Goal: Check status: Check status

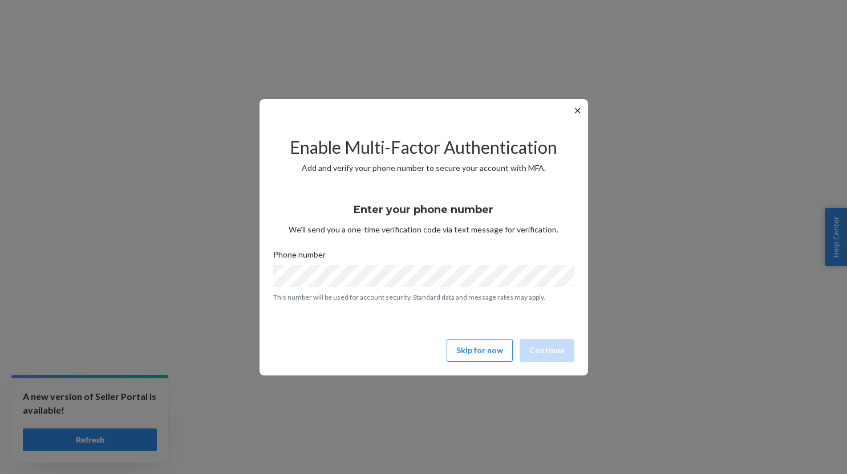
drag, startPoint x: 286, startPoint y: 420, endPoint x: 289, endPoint y: 427, distance: 7.4
click at [286, 420] on div "✕ Enable Multi-Factor Authentication Add and verify your phone number to secure…" at bounding box center [423, 237] width 847 height 474
click at [505, 352] on button "Skip for now" at bounding box center [480, 350] width 66 height 23
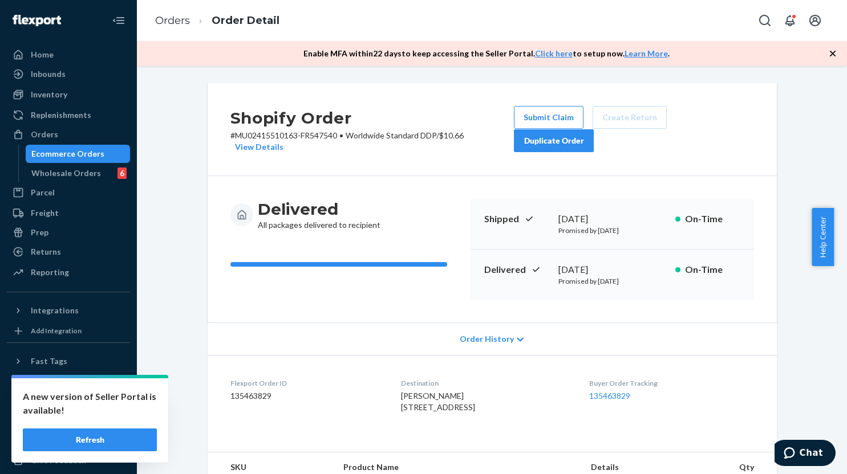
drag, startPoint x: 640, startPoint y: 447, endPoint x: 235, endPoint y: 308, distance: 428.1
click at [640, 441] on dl "Flexport Order ID 135463829 Destination KIRA TURNER 221 FOURTH ST W CORNWALL, O…" at bounding box center [492, 398] width 569 height 86
click at [53, 133] on div "Orders" at bounding box center [44, 134] width 27 height 11
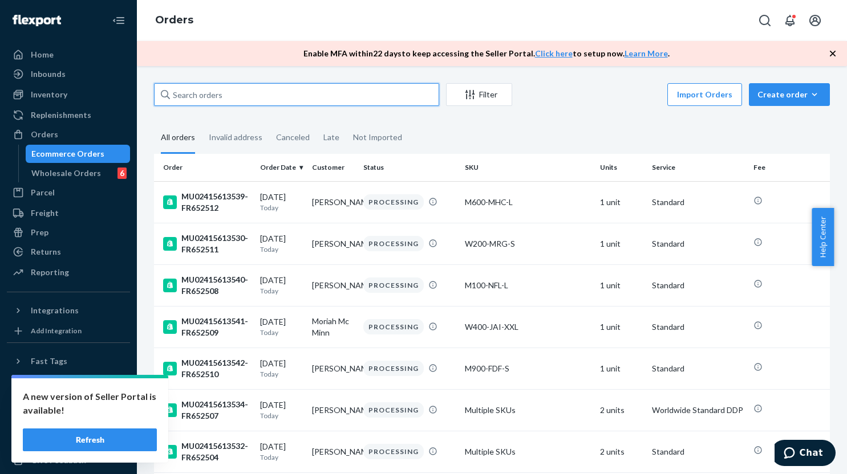
click at [302, 91] on input "text" at bounding box center [296, 94] width 285 height 23
paste input "MU02415614130"
type input "MU02415614130"
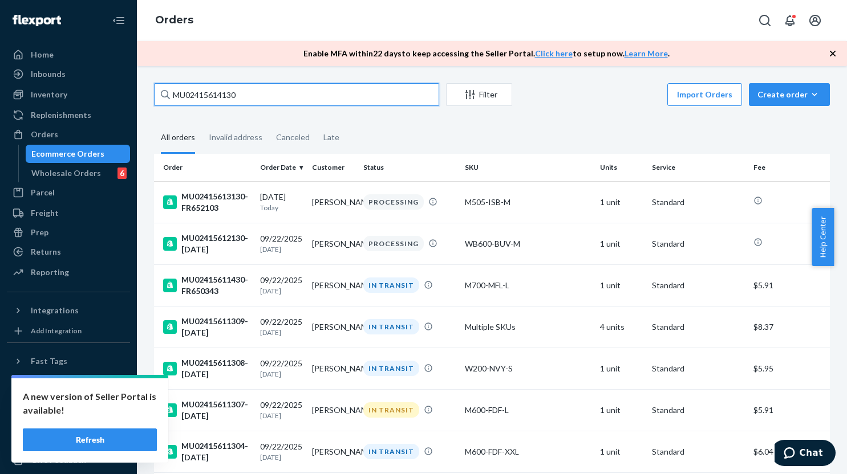
click at [318, 98] on input "MU02415614130" at bounding box center [296, 94] width 285 height 23
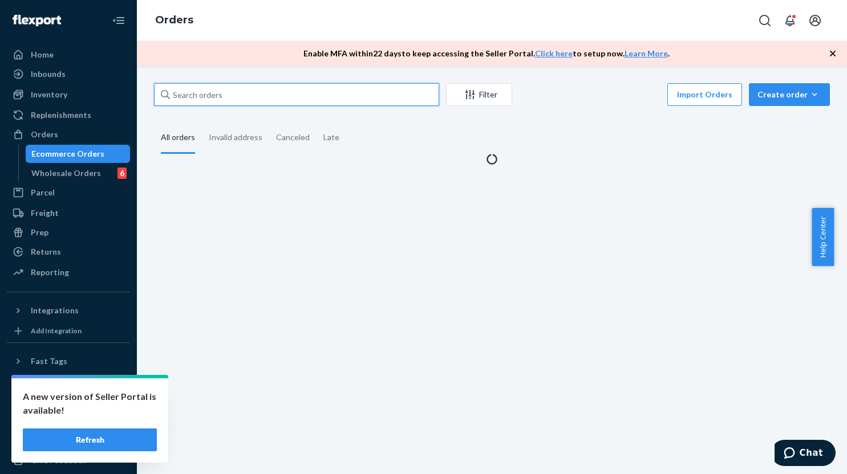
paste input "MU02415614130"
type input "MU02415614130"
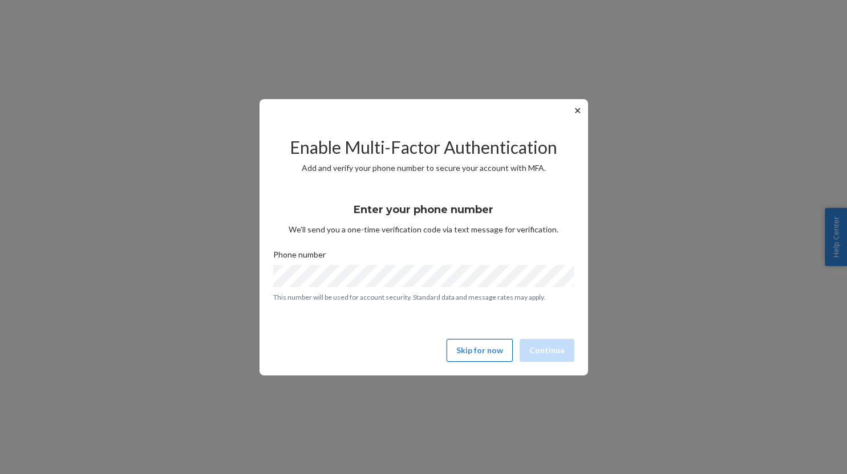
click at [474, 354] on button "Skip for now" at bounding box center [480, 350] width 66 height 23
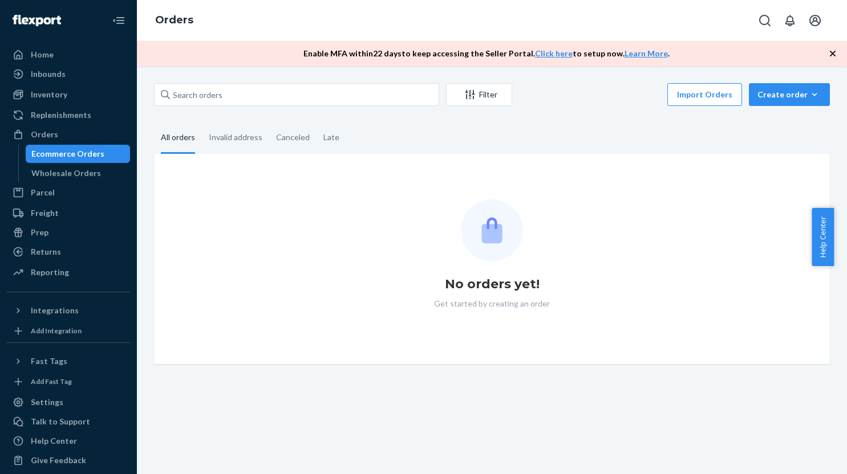
click at [57, 137] on div "Orders" at bounding box center [68, 135] width 121 height 16
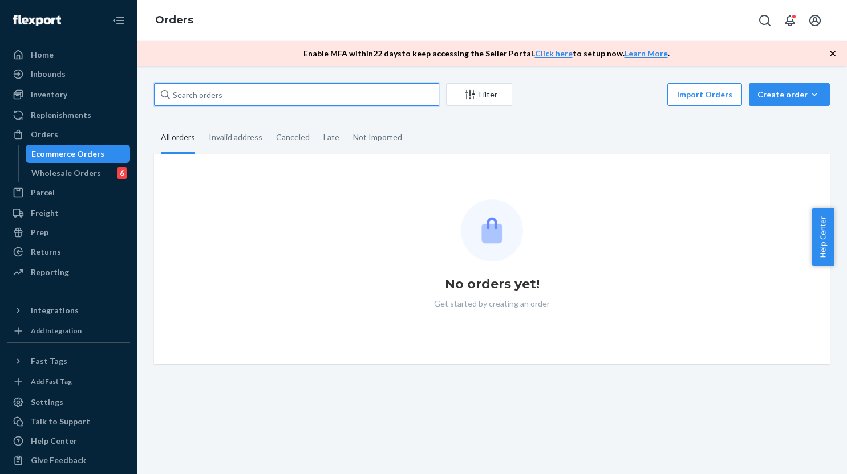
click at [286, 98] on input "text" at bounding box center [296, 94] width 285 height 23
paste input "MU02415614130"
type input "MU02415614130"
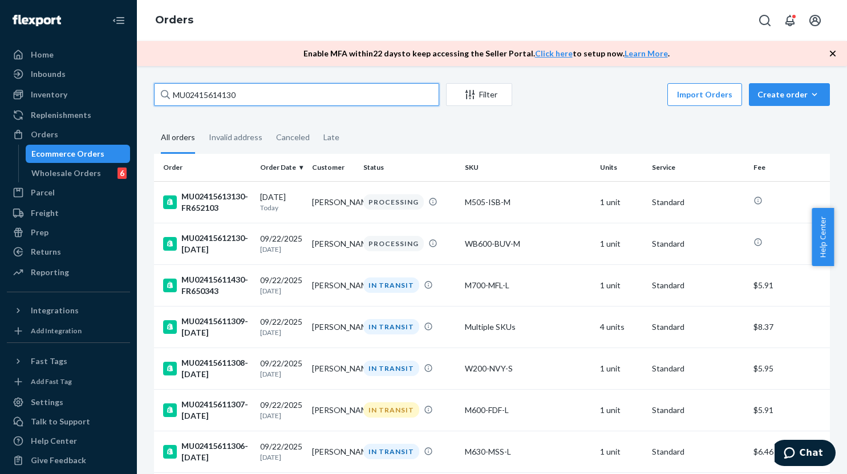
click at [295, 91] on input "MU02415614130" at bounding box center [296, 94] width 285 height 23
paste input "MU02415614130"
click at [271, 89] on input "MU02415614130" at bounding box center [296, 94] width 285 height 23
paste input "26"
type input "MU02415614126"
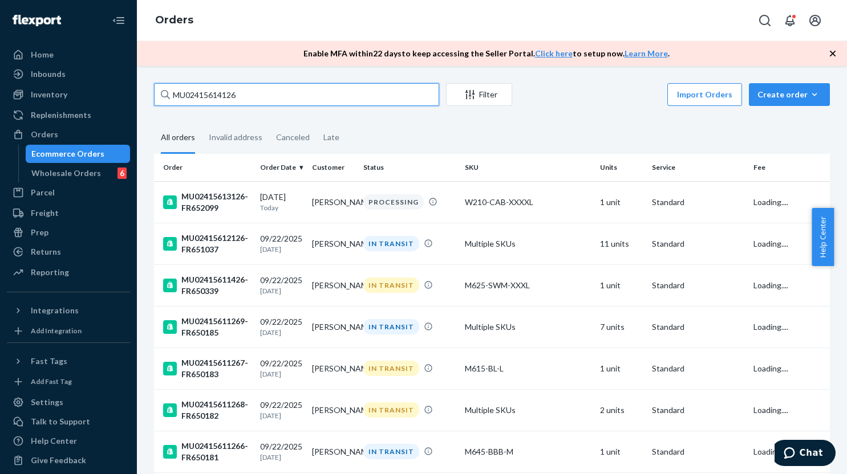
click at [271, 91] on input "MU02415614126" at bounding box center [296, 94] width 285 height 23
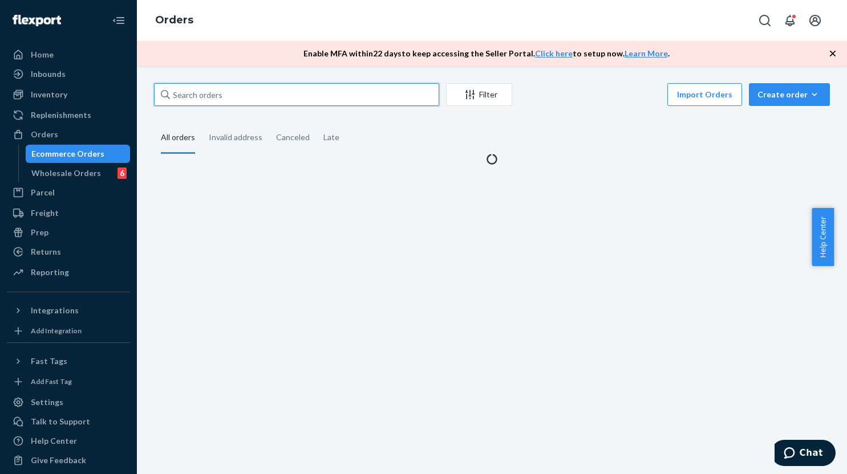
paste input "MU02415614126"
type input "MU02415614126"
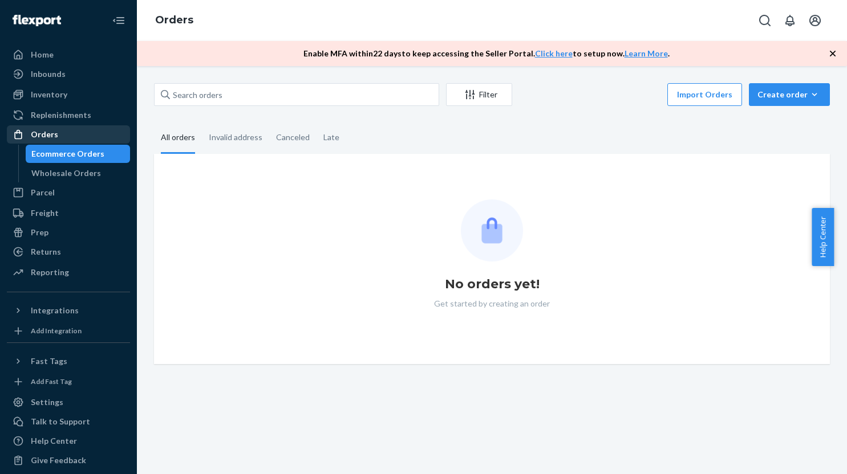
click at [55, 132] on div "Orders" at bounding box center [44, 134] width 27 height 11
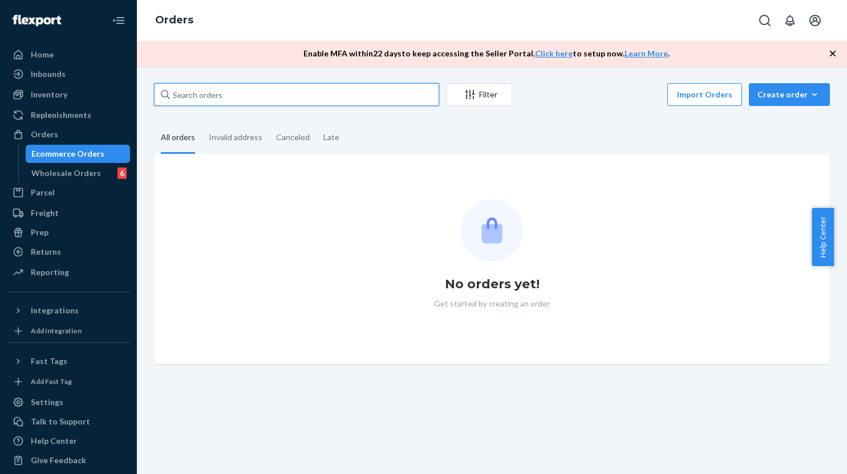
click at [224, 92] on input "text" at bounding box center [296, 94] width 285 height 23
paste input "MU02415614126"
type input "MU02415614126"
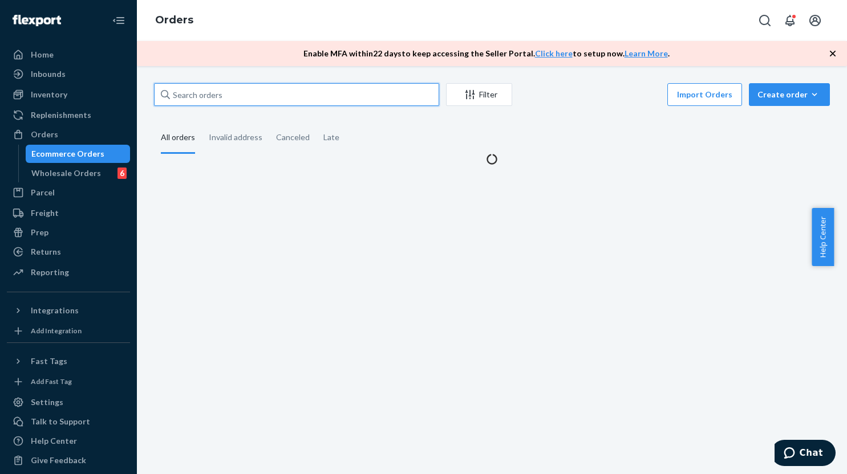
paste input "MU02415614126"
type input "MU02415614126"
paste input "MU02415614126"
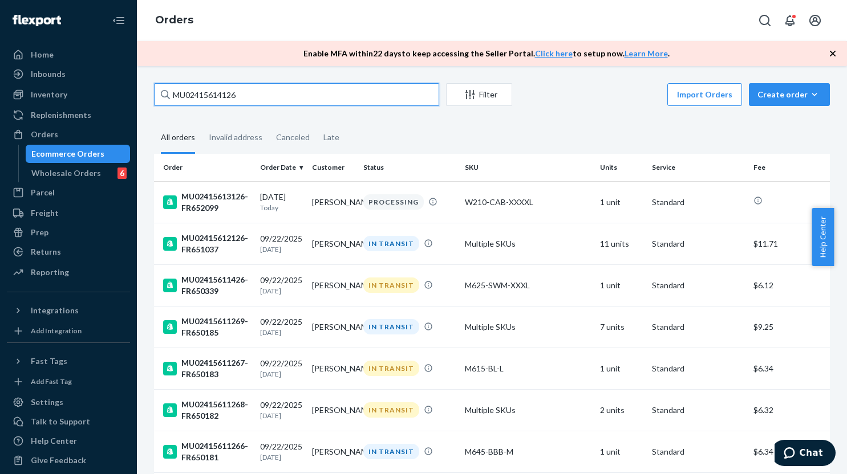
click at [288, 94] on input "MU02415614126" at bounding box center [296, 94] width 285 height 23
paste input "ollyyatsenko@gmail.com"
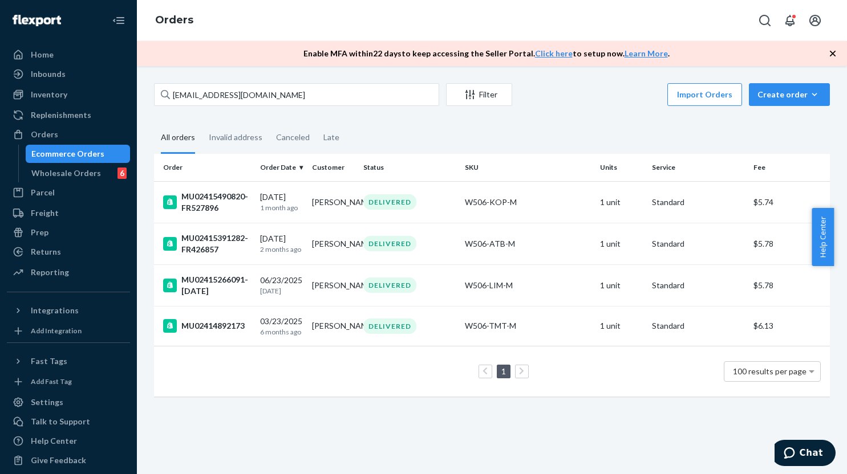
drag, startPoint x: 306, startPoint y: 106, endPoint x: 307, endPoint y: 100, distance: 6.3
click at [306, 106] on div "ollyyatsenko@gmail.com Filter Import Orders Create order Ecommerce order Remova…" at bounding box center [492, 96] width 676 height 26
click at [308, 96] on input "ollyyatsenko@gmail.com" at bounding box center [296, 94] width 285 height 23
paste input "MU02415614126"
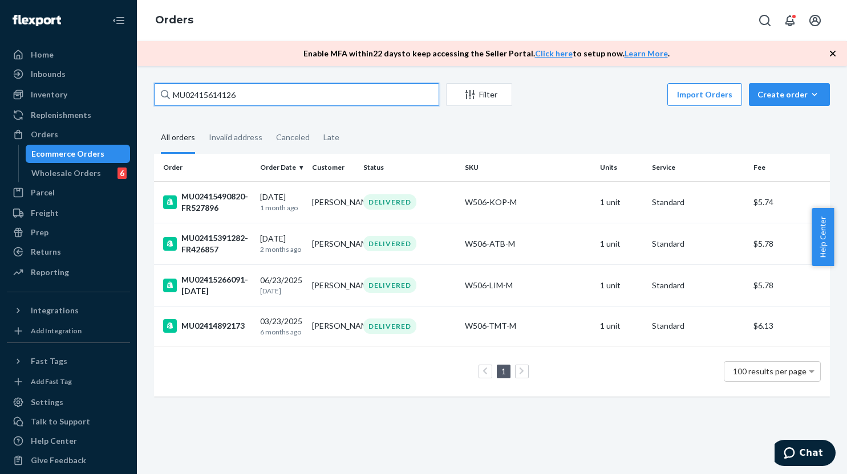
type input "MU02415614126"
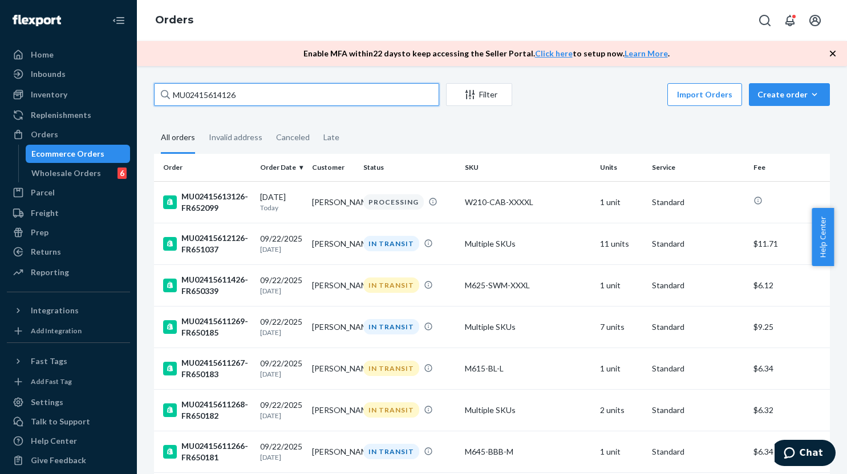
click at [260, 98] on input "MU02415614126" at bounding box center [296, 94] width 285 height 23
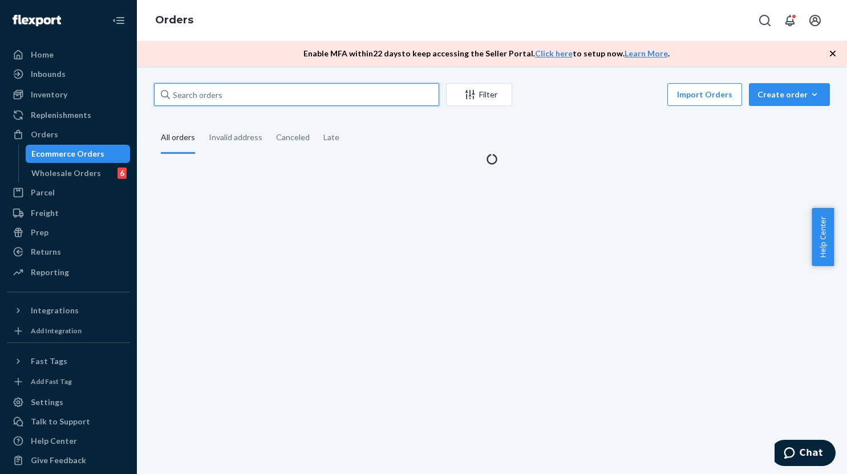
paste input "MU02415614126"
type input "MU02415614126"
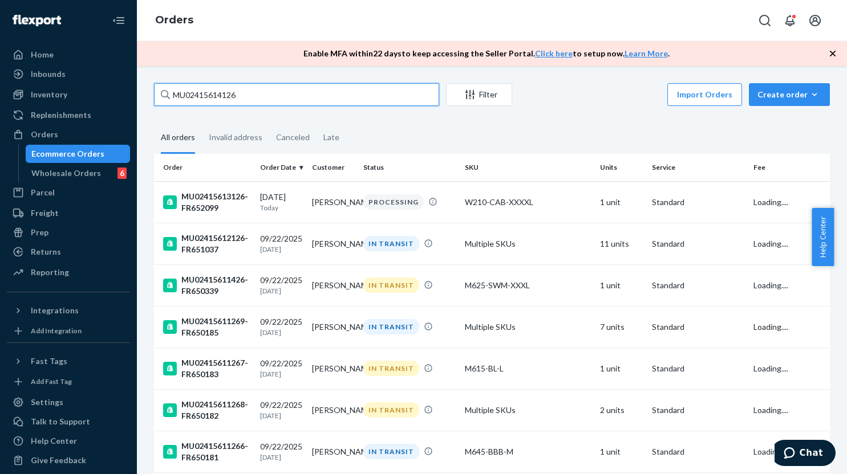
click at [349, 93] on input "MU02415614126" at bounding box center [296, 94] width 285 height 23
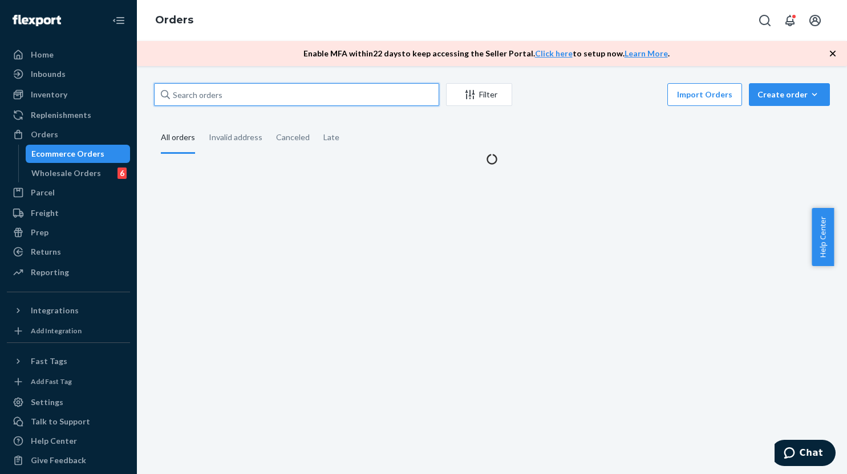
paste input "MU02415614126"
type input "MU02415614126"
